Goal: Transaction & Acquisition: Purchase product/service

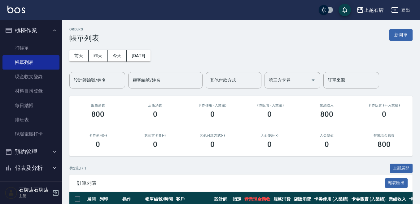
scroll to position [62, 0]
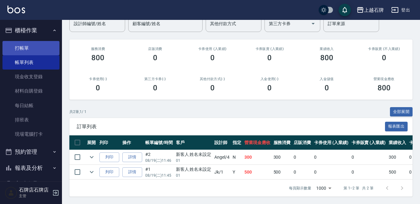
click at [43, 50] on link "打帳單" at bounding box center [30, 48] width 57 height 14
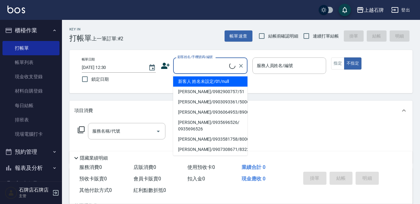
click at [203, 69] on input "顧客姓名/手機號碼/編號" at bounding box center [202, 65] width 53 height 11
type input "1"
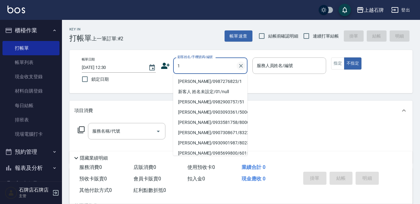
click at [238, 68] on icon "Clear" at bounding box center [241, 66] width 6 height 6
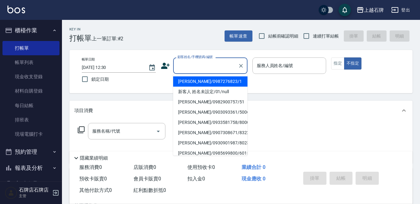
click at [225, 65] on input "顧客姓名/手機號碼/編號" at bounding box center [206, 65] width 60 height 11
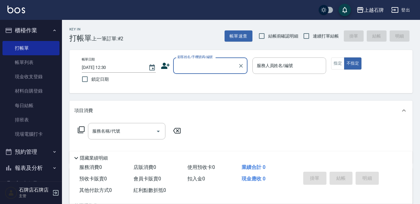
click at [225, 65] on input "顧客姓名/手機號碼/編號" at bounding box center [206, 65] width 60 height 11
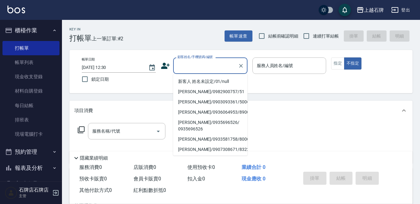
click at [233, 79] on li "新客人 姓名未設定/01/null" at bounding box center [210, 81] width 74 height 10
type input "新客人 姓名未設定/01/null"
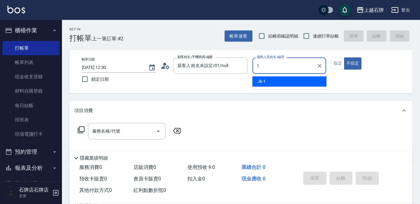
click at [274, 80] on div "Jk -1" at bounding box center [290, 81] width 74 height 10
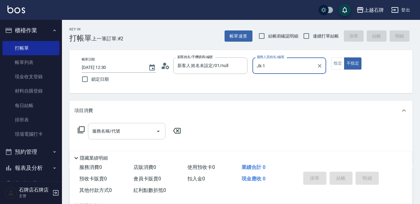
type input "Jk-1"
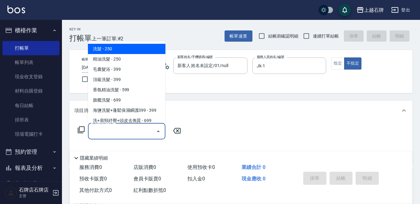
click at [148, 126] on input "服務名稱/代號" at bounding box center [122, 131] width 63 height 11
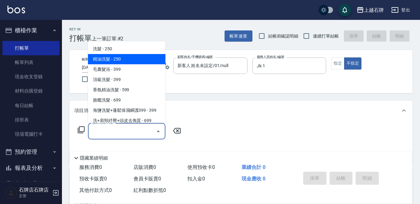
click at [143, 58] on span "精油洗髮 - 250" at bounding box center [127, 59] width 78 height 10
type input "精油洗髮(102)"
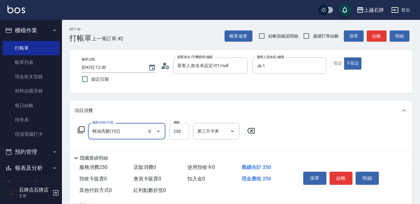
click at [177, 127] on input "250" at bounding box center [179, 131] width 20 height 17
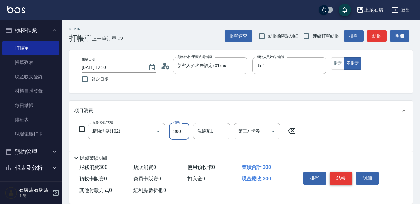
type input "300"
click at [347, 174] on button "結帳" at bounding box center [341, 177] width 23 height 13
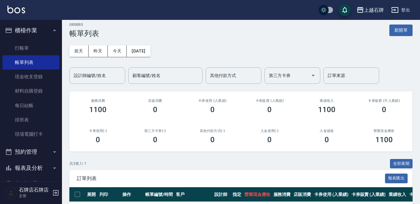
scroll to position [77, 0]
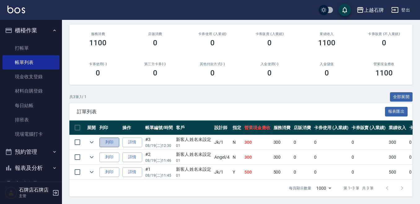
click at [113, 137] on button "列印" at bounding box center [110, 142] width 20 height 10
